Goal: Information Seeking & Learning: Learn about a topic

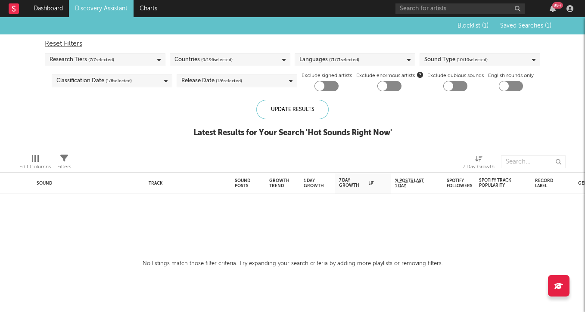
click at [134, 56] on div "Research Tiers ( 7 / 7 selected)" at bounding box center [105, 59] width 121 height 13
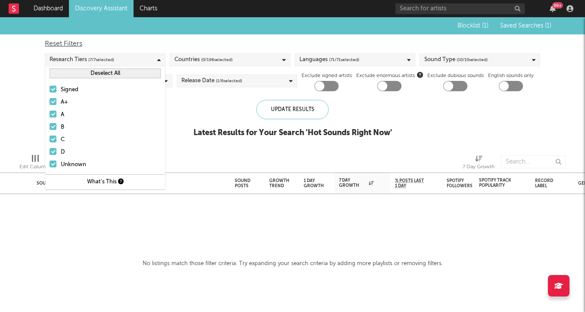
click at [122, 72] on button "Deselect All" at bounding box center [105, 74] width 111 height 10
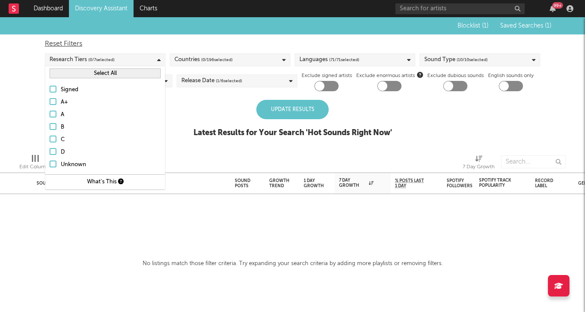
click at [122, 72] on button "Select All" at bounding box center [105, 74] width 111 height 10
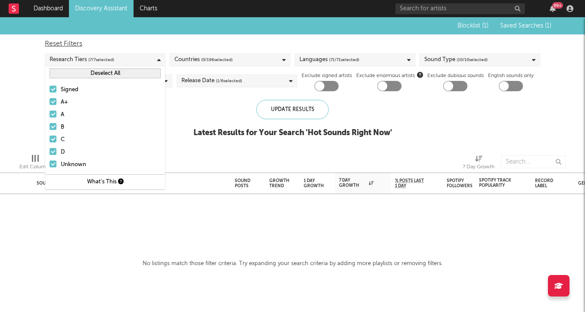
click at [196, 110] on div "Update Results Latest Results for Your Search ' Hot Sounds Right Now '" at bounding box center [293, 123] width 199 height 47
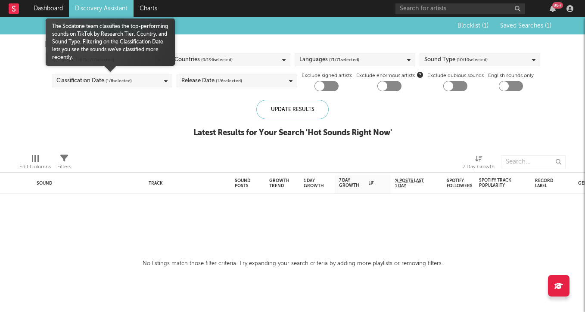
click at [146, 81] on div "Classification Date ( 1 / 8 selected)" at bounding box center [112, 81] width 121 height 13
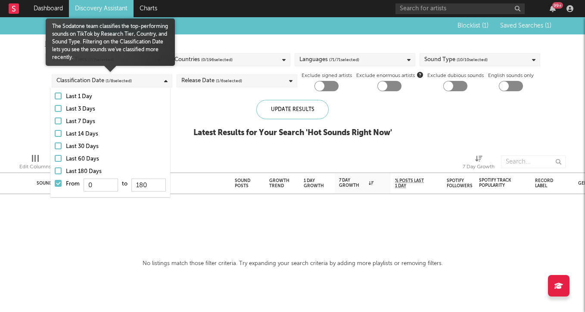
click at [61, 185] on div at bounding box center [58, 183] width 7 height 7
click at [55, 185] on input "From 0 to 180" at bounding box center [55, 186] width 0 height 14
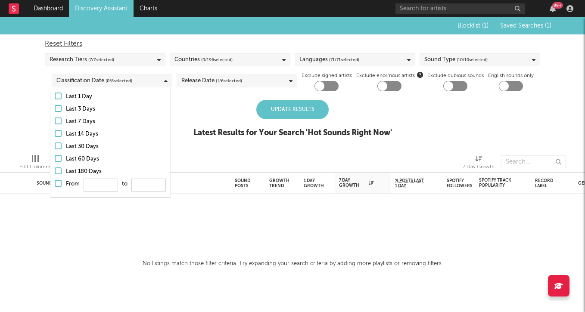
click at [198, 121] on div "Update Results Latest Results for Your Search ' Hot Sounds Right Now '" at bounding box center [293, 123] width 199 height 47
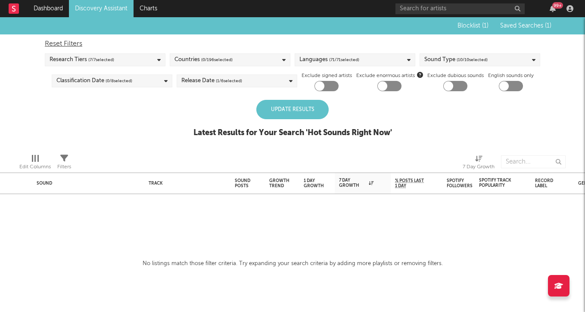
click at [283, 114] on div "Update Results" at bounding box center [292, 109] width 72 height 19
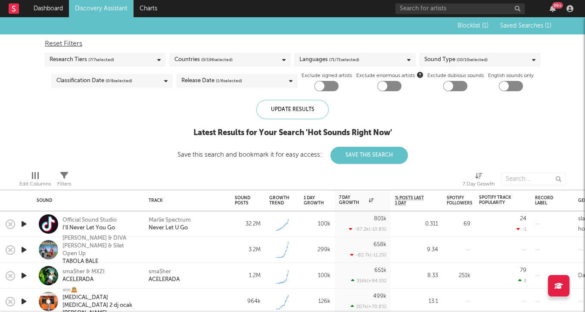
click at [234, 59] on div "Countries ( 0 / 196 selected)" at bounding box center [230, 59] width 121 height 13
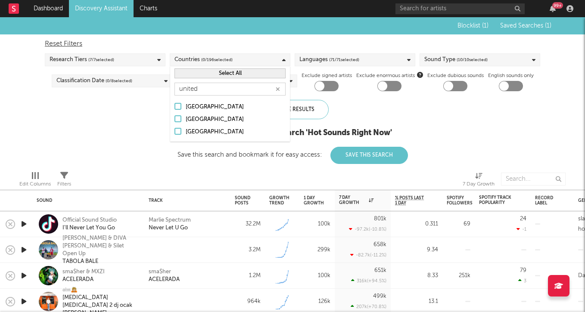
type input "united"
click at [213, 119] on div "[GEOGRAPHIC_DATA]" at bounding box center [236, 120] width 100 height 10
click at [175, 119] on input "[GEOGRAPHIC_DATA]" at bounding box center [175, 120] width 0 height 10
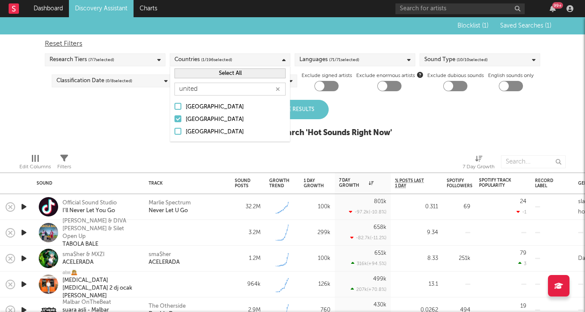
click at [212, 132] on div "[GEOGRAPHIC_DATA]" at bounding box center [236, 132] width 100 height 10
click at [175, 132] on input "[GEOGRAPHIC_DATA]" at bounding box center [175, 132] width 0 height 10
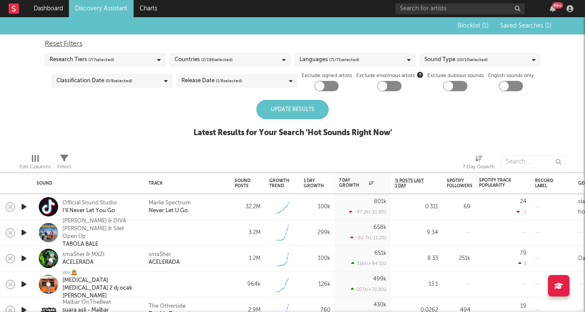
click at [116, 117] on div "Blocklist ( 1 ) Saved Searches ( 1 ) Reset Filters Research Tiers ( 7 / 7 selec…" at bounding box center [292, 82] width 585 height 130
click at [294, 109] on div "Update Results" at bounding box center [292, 109] width 72 height 19
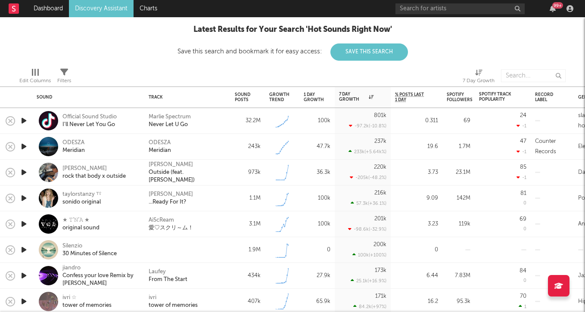
click at [20, 125] on icon "button" at bounding box center [23, 121] width 9 height 11
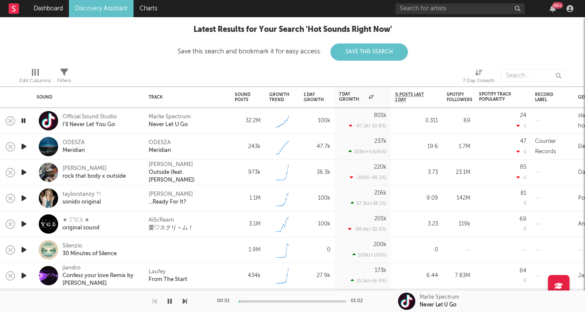
click at [20, 125] on icon "button" at bounding box center [23, 121] width 8 height 11
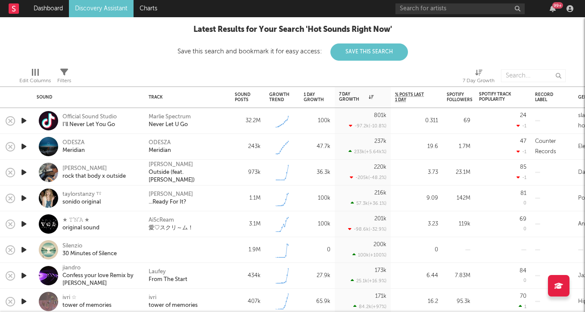
click at [23, 143] on icon "button" at bounding box center [23, 146] width 9 height 11
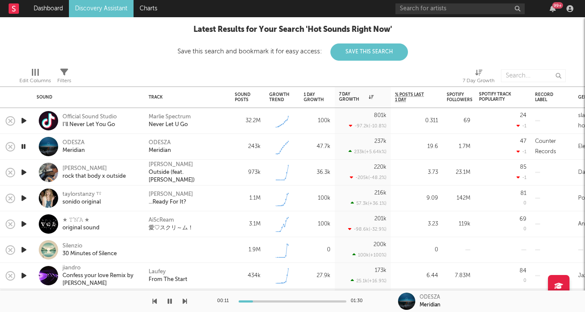
click at [25, 172] on icon "button" at bounding box center [23, 172] width 9 height 11
click at [26, 195] on icon "button" at bounding box center [23, 198] width 9 height 11
click at [22, 226] on icon "button" at bounding box center [23, 224] width 9 height 11
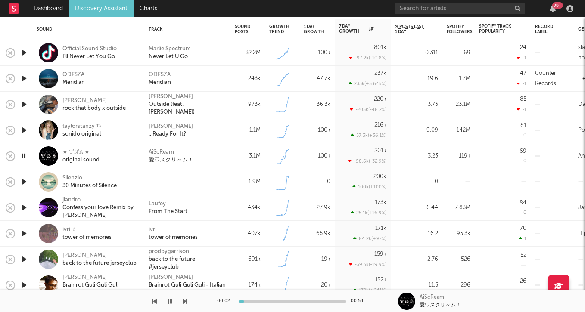
click at [25, 182] on icon "button" at bounding box center [23, 182] width 9 height 11
click at [26, 201] on div at bounding box center [23, 208] width 17 height 26
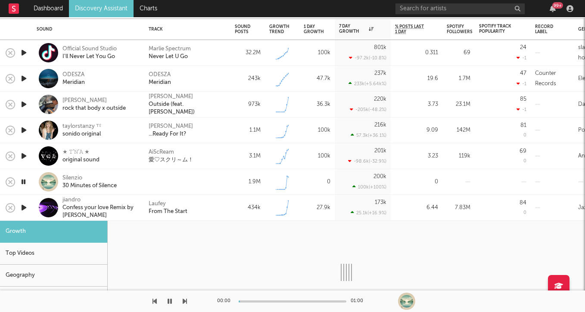
click at [24, 207] on icon "button" at bounding box center [23, 208] width 9 height 11
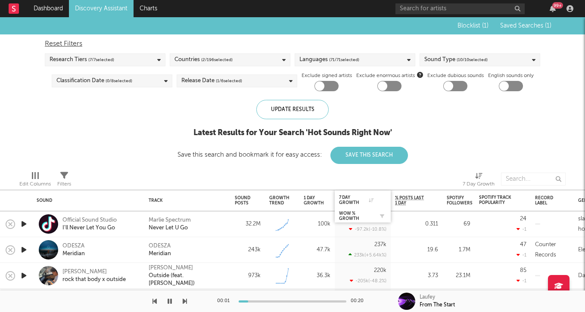
click at [377, 213] on div at bounding box center [380, 216] width 13 height 9
click at [353, 215] on div "WoW % Growth" at bounding box center [356, 216] width 34 height 10
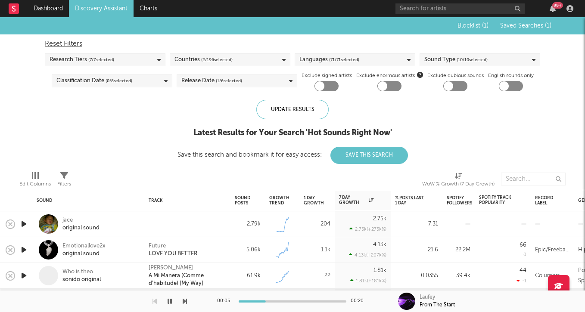
click at [24, 227] on icon "button" at bounding box center [23, 224] width 9 height 11
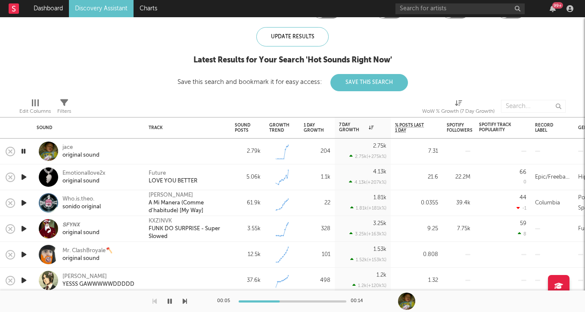
click at [26, 149] on icon "button" at bounding box center [23, 151] width 8 height 11
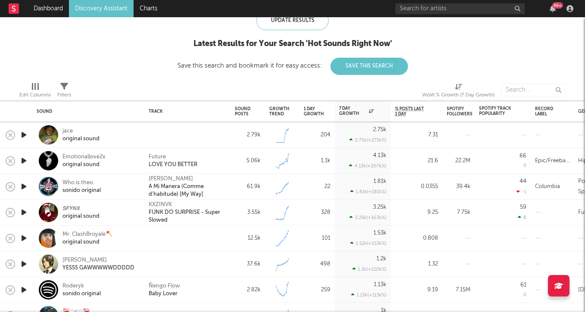
click at [22, 245] on div at bounding box center [23, 239] width 17 height 26
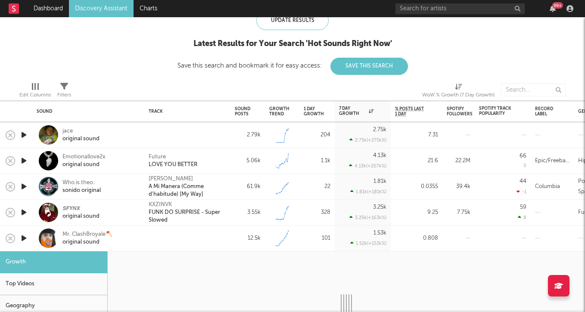
click at [22, 239] on icon "button" at bounding box center [23, 238] width 9 height 11
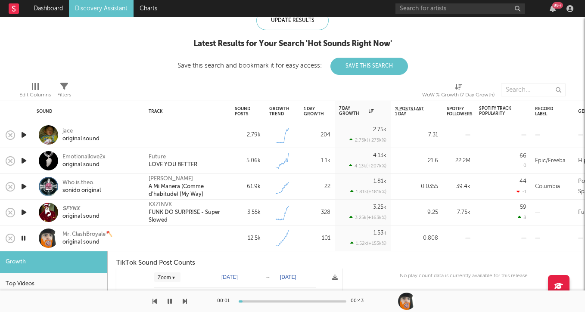
click at [22, 239] on icon "button" at bounding box center [23, 238] width 8 height 11
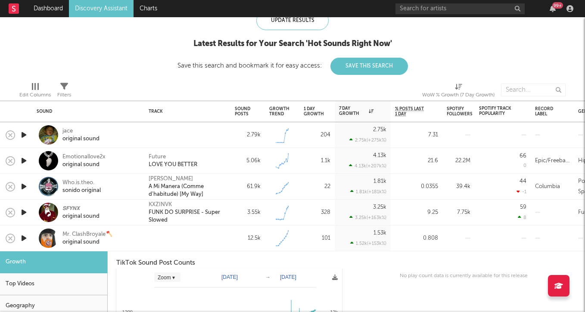
click at [24, 212] on icon "button" at bounding box center [23, 212] width 9 height 11
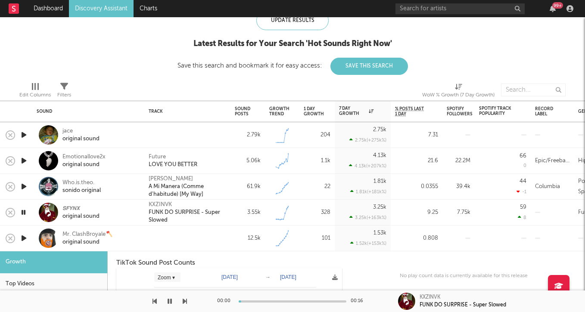
click at [24, 212] on icon "button" at bounding box center [23, 212] width 8 height 11
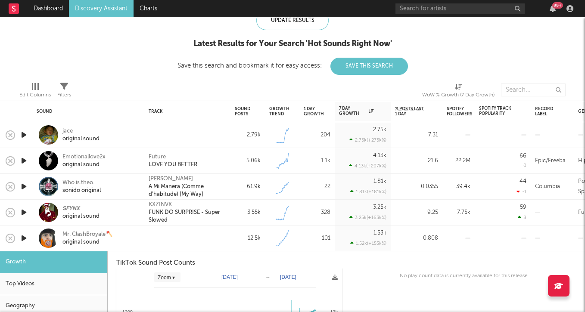
click at [24, 188] on icon "button" at bounding box center [23, 186] width 9 height 11
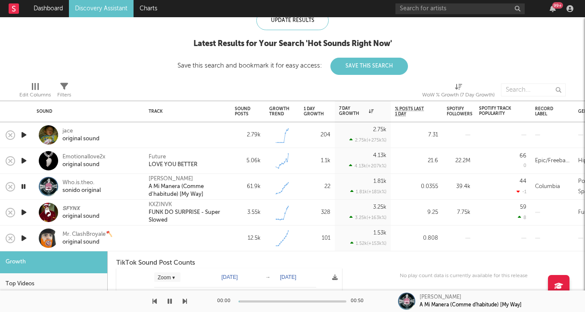
click at [24, 188] on icon "button" at bounding box center [23, 186] width 8 height 11
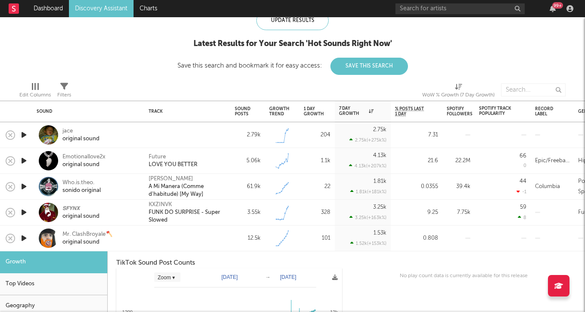
click at [25, 135] on icon "button" at bounding box center [23, 135] width 9 height 11
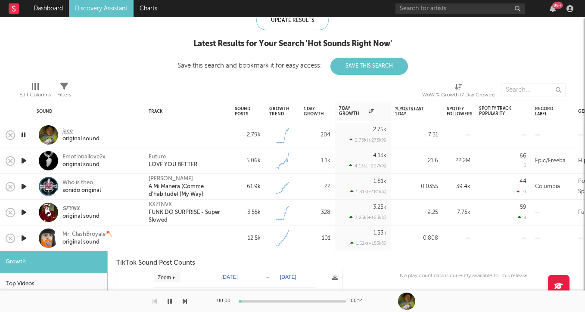
click at [69, 134] on div "jace" at bounding box center [80, 132] width 37 height 8
click at [170, 304] on icon "button" at bounding box center [170, 301] width 4 height 7
